Goal: Information Seeking & Learning: Learn about a topic

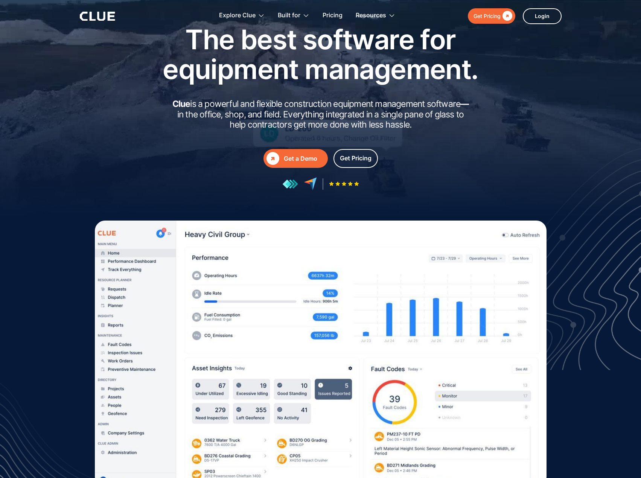
scroll to position [75, 0]
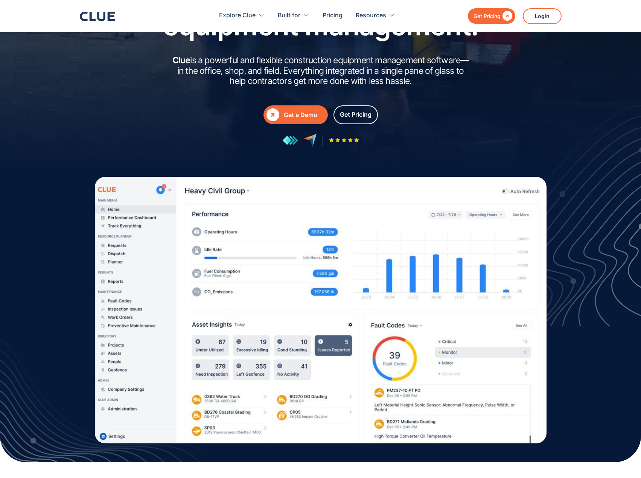
drag, startPoint x: 352, startPoint y: 112, endPoint x: 434, endPoint y: 76, distance: 89.1
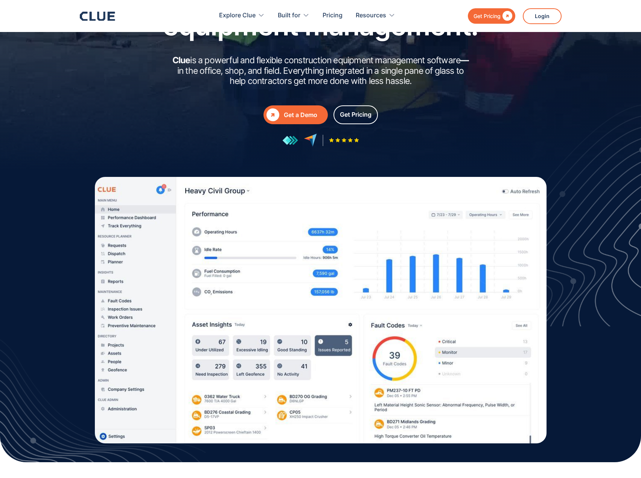
click at [434, 76] on h2 "Clue is a powerful and flexible construction equipment management software — in…" at bounding box center [320, 70] width 301 height 31
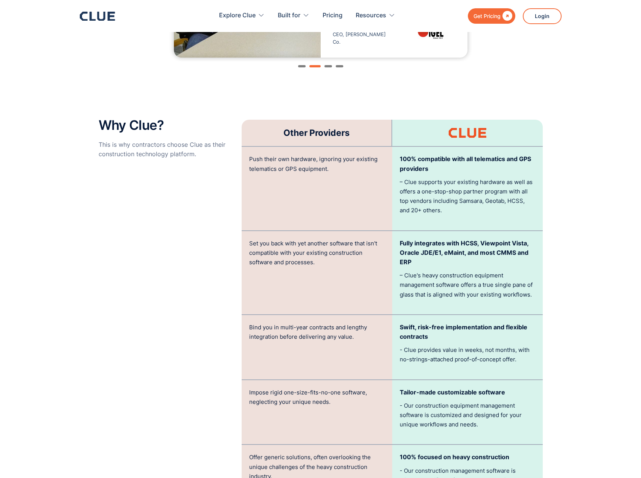
scroll to position [1467, 0]
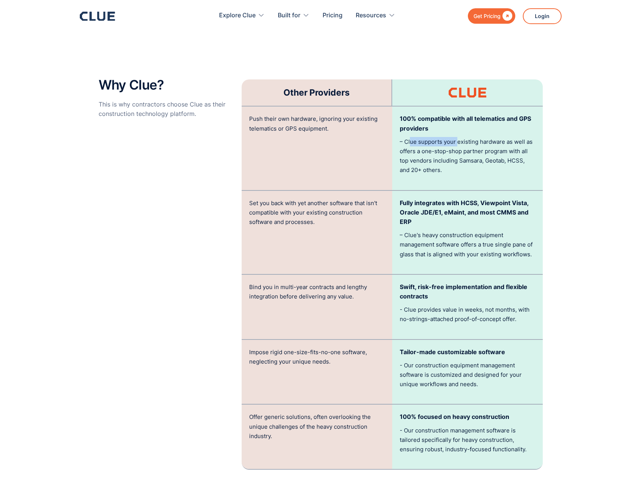
drag, startPoint x: 409, startPoint y: 122, endPoint x: 456, endPoint y: 120, distance: 47.5
click at [456, 120] on div "100% compatible with all telematics and GPS providers – Clue supports your exis…" at bounding box center [467, 147] width 150 height 83
click at [486, 137] on p "– Clue supports your existing hardware as well as offers a one-stop-shop partne…" at bounding box center [466, 156] width 135 height 38
drag, startPoint x: 403, startPoint y: 144, endPoint x: 448, endPoint y: 143, distance: 45.5
click at [444, 140] on p "– Clue supports your existing hardware as well as offers a one-stop-shop partne…" at bounding box center [466, 156] width 135 height 38
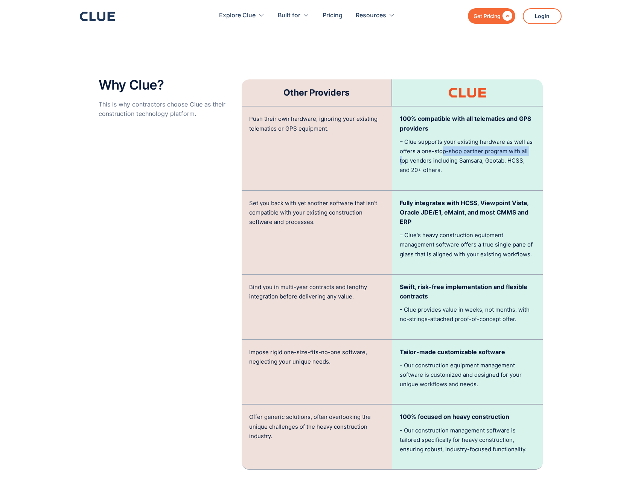
click at [454, 151] on p "– Clue supports your existing hardware as well as offers a one-stop-shop partne…" at bounding box center [466, 156] width 135 height 38
drag, startPoint x: 454, startPoint y: 153, endPoint x: 408, endPoint y: 143, distance: 47.8
click at [408, 143] on p "– Clue supports your existing hardware as well as offers a one-stop-shop partne…" at bounding box center [466, 156] width 135 height 38
click at [453, 157] on p "– Clue supports your existing hardware as well as offers a one-stop-shop partne…" at bounding box center [466, 156] width 135 height 38
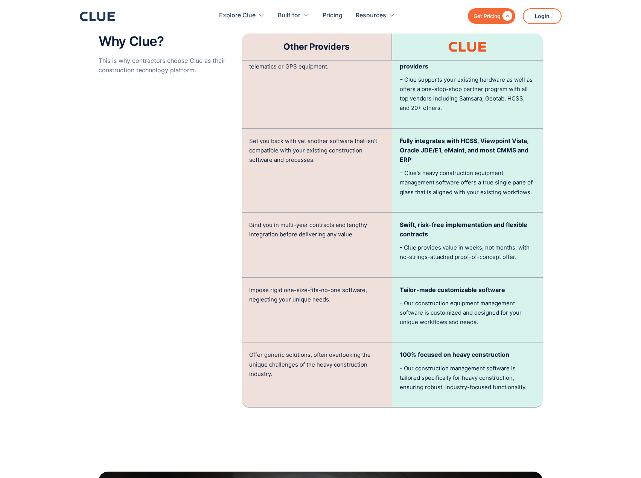
scroll to position [1542, 0]
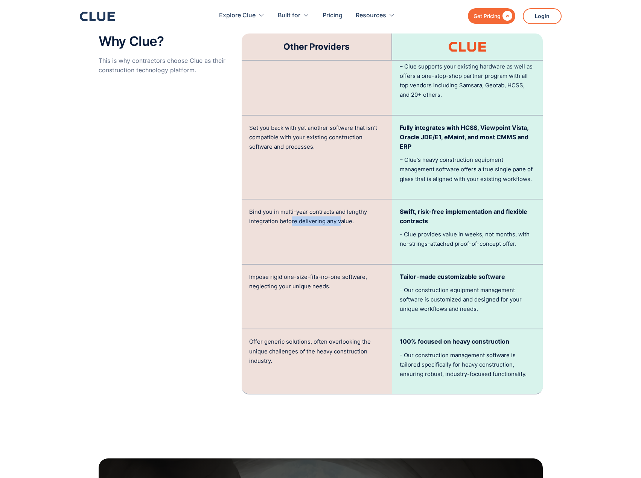
drag, startPoint x: 334, startPoint y: 216, endPoint x: 288, endPoint y: 212, distance: 46.4
click at [289, 212] on div "Bind you in multi-year contracts and lengthy integration before delivering any …" at bounding box center [317, 231] width 150 height 64
click at [272, 212] on p "Bind you in multi-year contracts and lengthy integration before delivering any …" at bounding box center [316, 216] width 135 height 19
drag, startPoint x: 360, startPoint y: 213, endPoint x: 278, endPoint y: 207, distance: 81.8
click at [279, 207] on p "Bind you in multi-year contracts and lengthy integration before delivering any …" at bounding box center [316, 216] width 135 height 19
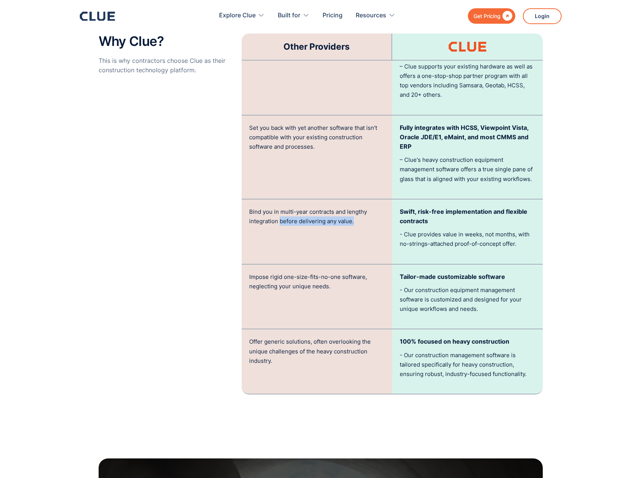
click at [281, 215] on div "Bind you in multi-year contracts and lengthy integration before delivering any …" at bounding box center [317, 231] width 150 height 64
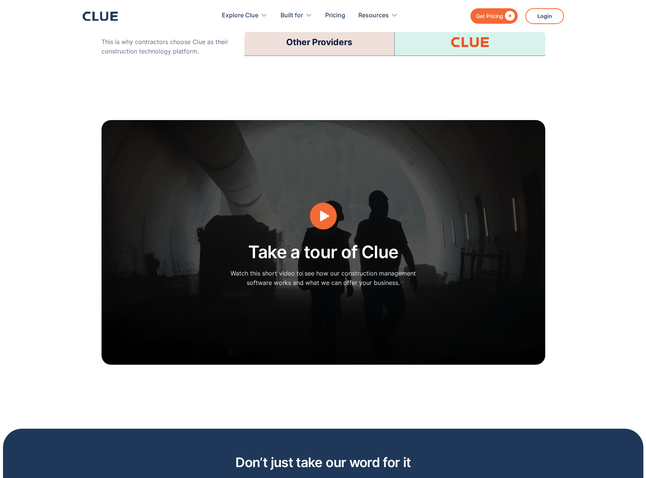
scroll to position [1881, 0]
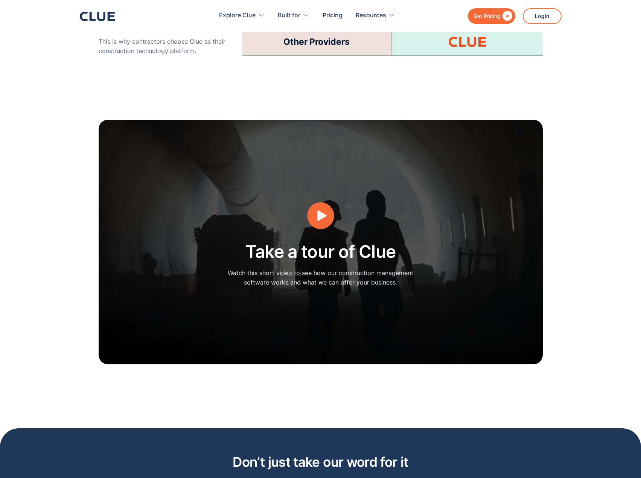
click at [316, 205] on icon "open lightbox" at bounding box center [320, 215] width 29 height 29
